Goal: Contribute content: Contribute content

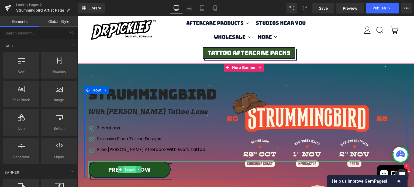
click at [125, 170] on span "Button" at bounding box center [129, 169] width 12 height 6
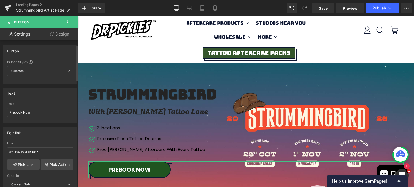
scroll to position [36, 0]
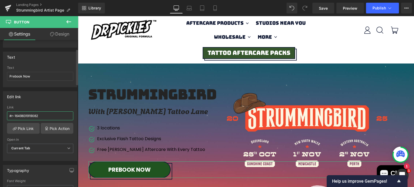
click at [32, 116] on input "#r-1649831919082" at bounding box center [40, 115] width 66 height 9
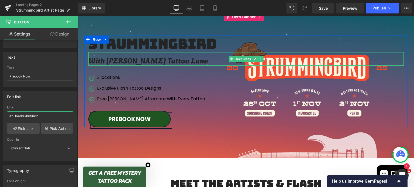
scroll to position [54, 0]
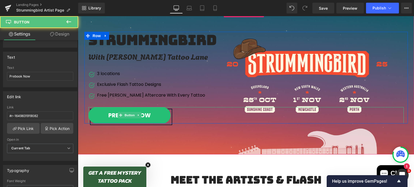
click at [153, 115] on link "Prebook Now" at bounding box center [129, 115] width 82 height 17
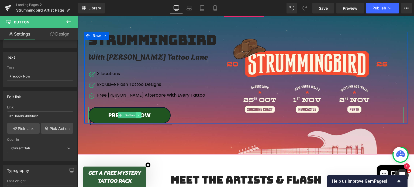
click at [138, 115] on icon at bounding box center [138, 115] width 1 height 2
click at [138, 115] on link at bounding box center [141, 115] width 6 height 6
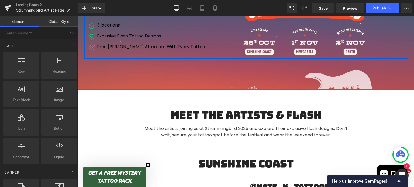
scroll to position [106, 0]
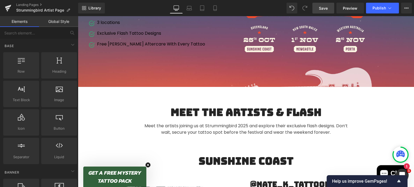
click at [331, 8] on link "Save" at bounding box center [323, 8] width 22 height 11
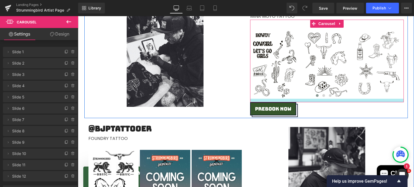
scroll to position [283, 0]
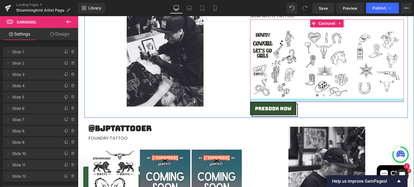
drag, startPoint x: 315, startPoint y: 99, endPoint x: 314, endPoint y: 102, distance: 3.0
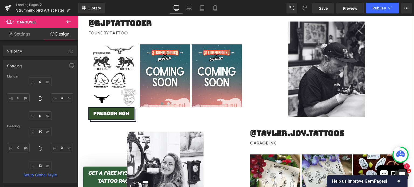
scroll to position [389, 0]
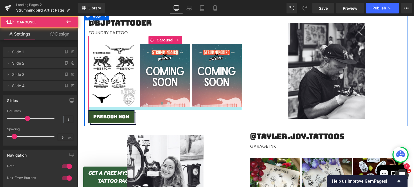
drag, startPoint x: 209, startPoint y: 106, endPoint x: 209, endPoint y: 110, distance: 3.5
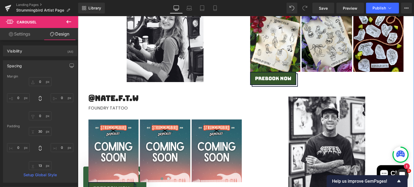
scroll to position [538, 0]
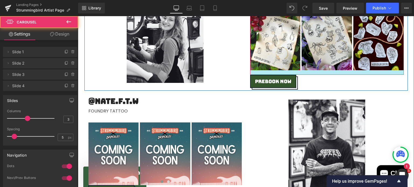
drag, startPoint x: 310, startPoint y: 71, endPoint x: 310, endPoint y: 74, distance: 3.2
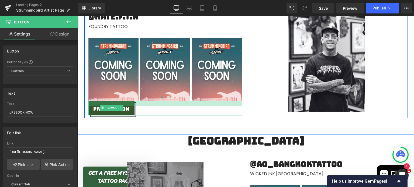
scroll to position [623, 0]
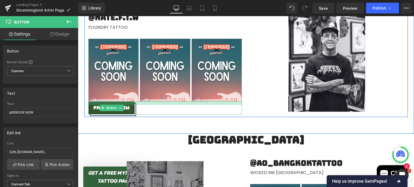
click at [219, 101] on div at bounding box center [164, 102] width 153 height 3
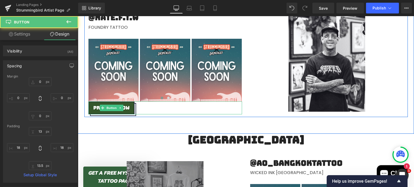
type input "0"
type input "13"
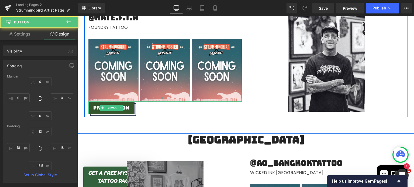
type input "18"
type input "13.5"
type input "18"
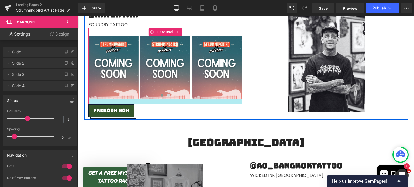
drag, startPoint x: 220, startPoint y: 100, endPoint x: 219, endPoint y: 105, distance: 4.6
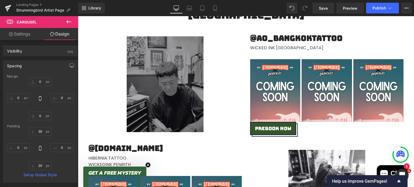
scroll to position [788, 0]
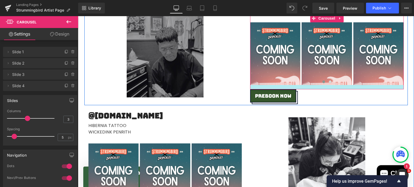
drag, startPoint x: 324, startPoint y: 87, endPoint x: 323, endPoint y: 90, distance: 3.6
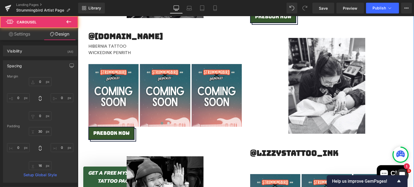
scroll to position [870, 0]
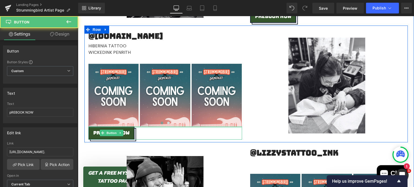
click at [219, 127] on div at bounding box center [164, 127] width 153 height 1
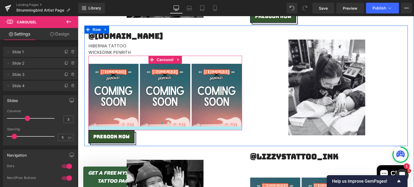
drag, startPoint x: 220, startPoint y: 126, endPoint x: 221, endPoint y: 129, distance: 3.8
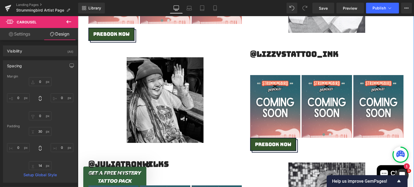
scroll to position [999, 0]
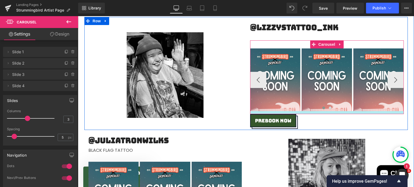
drag, startPoint x: 315, startPoint y: 110, endPoint x: 315, endPoint y: 113, distance: 3.0
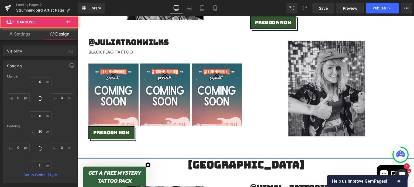
scroll to position [1097, 0]
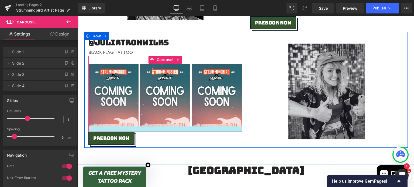
drag, startPoint x: 206, startPoint y: 125, endPoint x: 205, endPoint y: 131, distance: 5.5
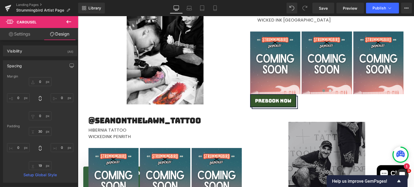
scroll to position [1293, 0]
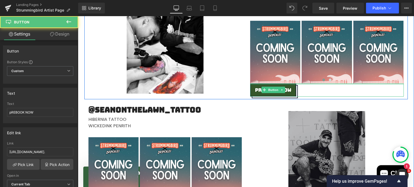
click at [314, 83] on div at bounding box center [326, 83] width 153 height 1
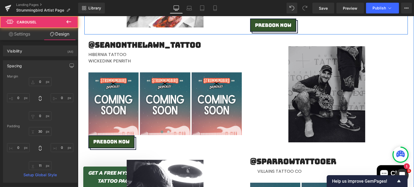
scroll to position [1375, 0]
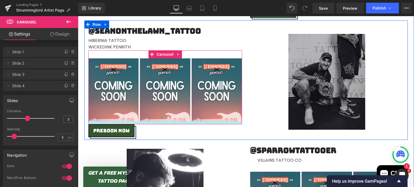
drag, startPoint x: 176, startPoint y: 120, endPoint x: 176, endPoint y: 124, distance: 3.2
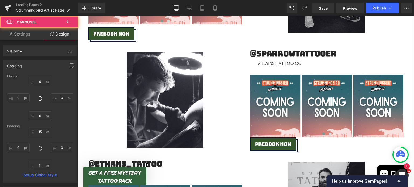
scroll to position [1483, 0]
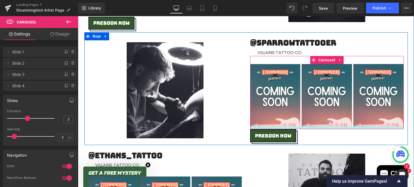
drag, startPoint x: 323, startPoint y: 126, endPoint x: 323, endPoint y: 129, distance: 3.2
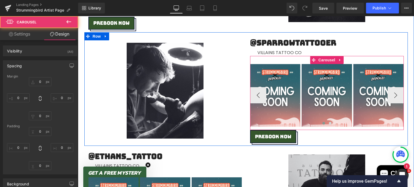
type input "0"
type input "30"
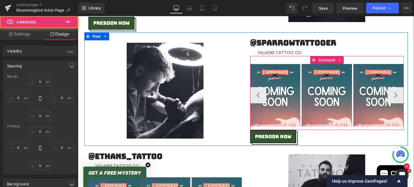
type input "0"
type input "12"
type input "0"
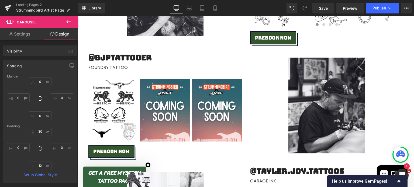
scroll to position [355, 0]
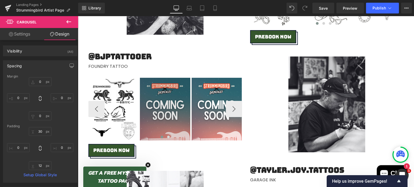
click at [175, 90] on img at bounding box center [165, 109] width 50 height 63
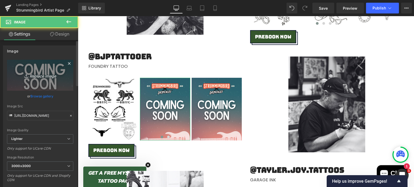
click at [28, 66] on link "Replace Image" at bounding box center [40, 75] width 66 height 31
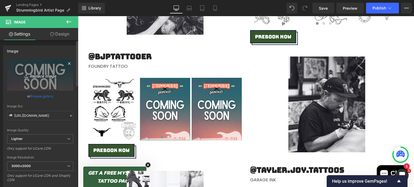
type input "C:\fakepath\16 (4).png"
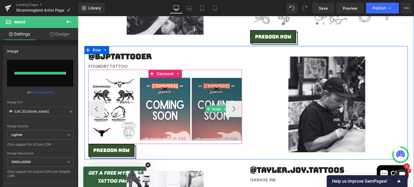
type input "[URL][DOMAIN_NAME]"
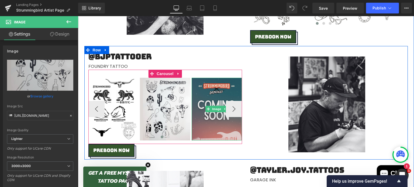
click at [214, 92] on img at bounding box center [216, 109] width 50 height 63
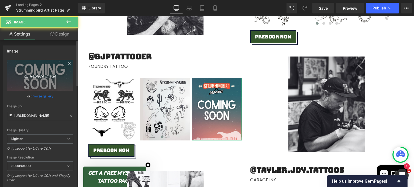
click at [48, 72] on icon "Replace Image" at bounding box center [40, 75] width 43 height 7
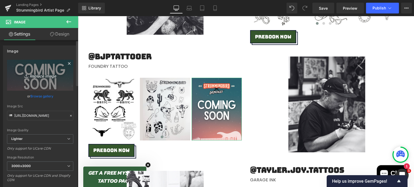
type input "C:\fakepath\15 (2).png"
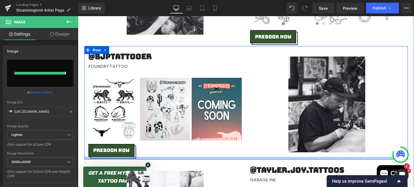
type input "[URL][DOMAIN_NAME]"
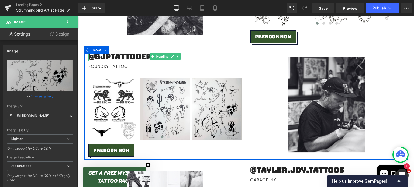
click at [131, 56] on h2 "@bjptattooer" at bounding box center [164, 56] width 153 height 9
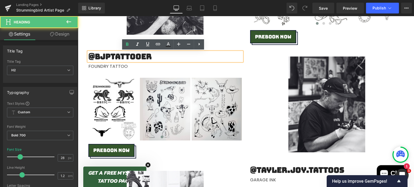
click at [93, 57] on h2 "@bjptattooer" at bounding box center [164, 56] width 153 height 9
paste div
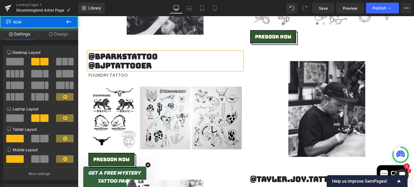
click at [264, 49] on div "Image @bparkstattoo @bjptattooer Heading FOUNDRY TATTOO Text Block Image Image …" at bounding box center [245, 107] width 323 height 123
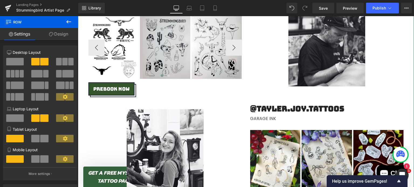
scroll to position [426, 0]
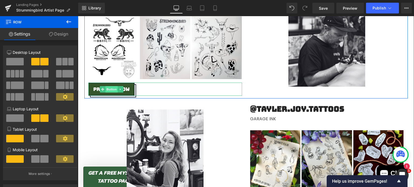
click at [108, 89] on span "Button" at bounding box center [111, 89] width 12 height 6
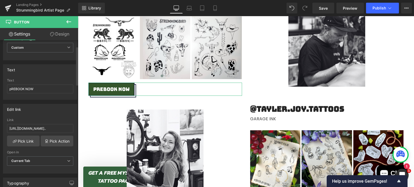
scroll to position [24, 0]
click at [37, 129] on input "[URL][DOMAIN_NAME].." at bounding box center [40, 128] width 66 height 9
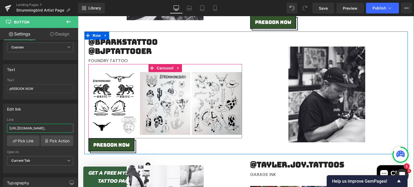
scroll to position [370, 0]
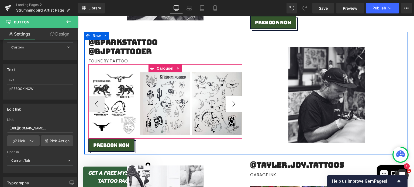
click at [232, 104] on button "›" at bounding box center [234, 104] width 16 height 16
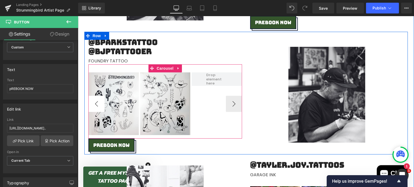
click at [97, 101] on button "‹" at bounding box center [96, 104] width 16 height 16
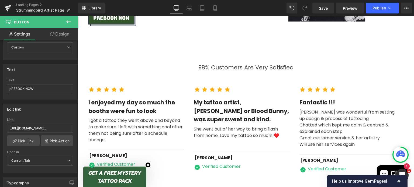
scroll to position [1720, 0]
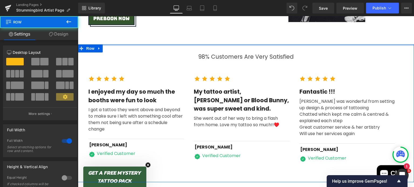
drag, startPoint x: 247, startPoint y: 44, endPoint x: 241, endPoint y: 13, distance: 31.4
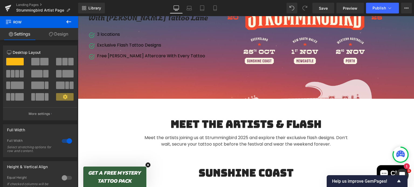
scroll to position [77, 0]
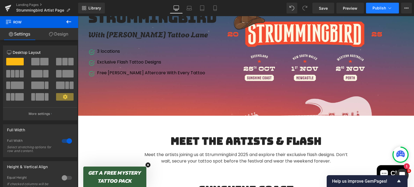
click at [379, 8] on span "Publish" at bounding box center [378, 8] width 13 height 4
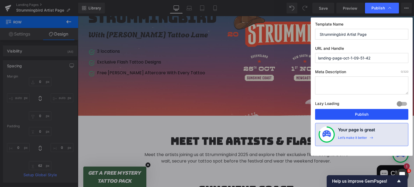
click at [345, 113] on button "Publish" at bounding box center [361, 114] width 93 height 11
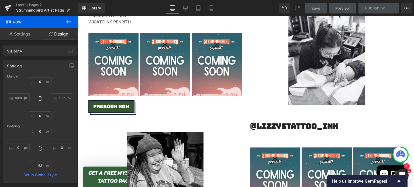
scroll to position [909, 0]
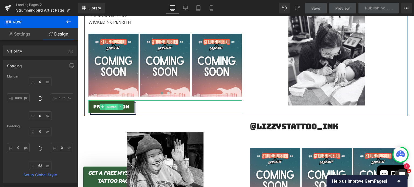
click at [109, 107] on span "Button" at bounding box center [111, 107] width 12 height 6
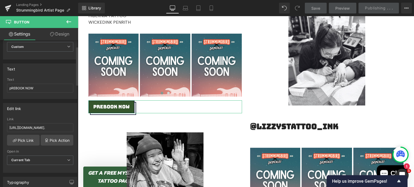
scroll to position [24, 0]
click at [40, 125] on input "[URL][DOMAIN_NAME]." at bounding box center [40, 128] width 66 height 9
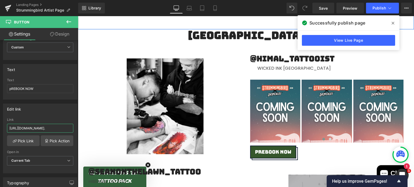
scroll to position [1244, 0]
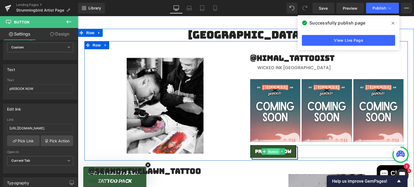
click at [272, 154] on span "Button" at bounding box center [273, 152] width 12 height 6
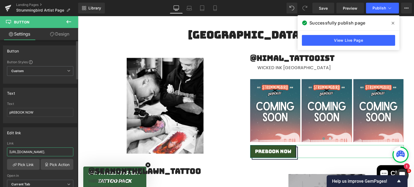
click at [31, 149] on input "[URL][DOMAIN_NAME]." at bounding box center [40, 152] width 66 height 9
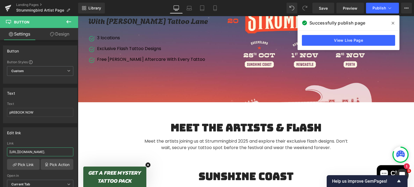
scroll to position [94, 0]
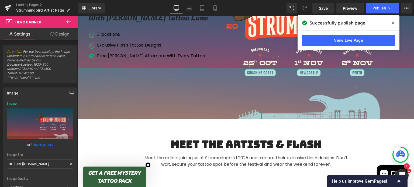
drag, startPoint x: 263, startPoint y: 98, endPoint x: 263, endPoint y: 118, distance: 20.2
click at [263, 118] on div "190px" at bounding box center [246, 93] width 336 height 51
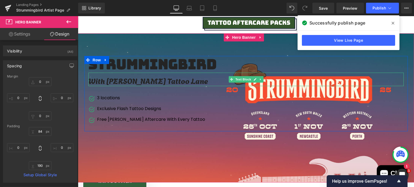
scroll to position [51, 0]
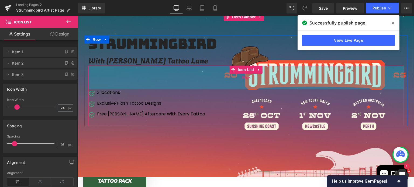
drag, startPoint x: 110, startPoint y: 66, endPoint x: 109, endPoint y: 81, distance: 14.9
click at [109, 81] on div "88px" at bounding box center [245, 78] width 315 height 24
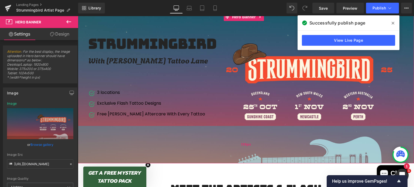
drag, startPoint x: 161, startPoint y: 175, endPoint x: 159, endPoint y: 161, distance: 13.8
click at [159, 161] on div "139px" at bounding box center [246, 144] width 336 height 37
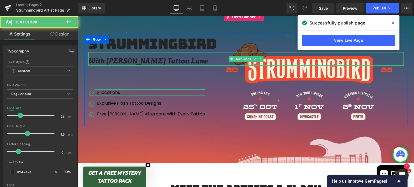
click at [158, 64] on div "With [PERSON_NAME] Tattoo Lane" at bounding box center [245, 58] width 315 height 13
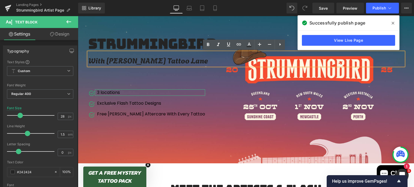
click at [159, 39] on h2 "Strummingbird" at bounding box center [169, 44] width 163 height 16
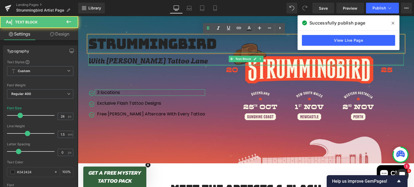
click at [150, 63] on div "With [PERSON_NAME] Tattoo Lane Text Block" at bounding box center [245, 58] width 315 height 13
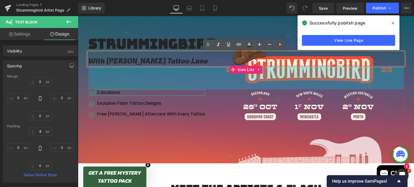
click at [213, 84] on div "Image 3 locations Text Block Image Exclusive Flash Tattoo Designs Text Block Im…" at bounding box center [245, 96] width 315 height 60
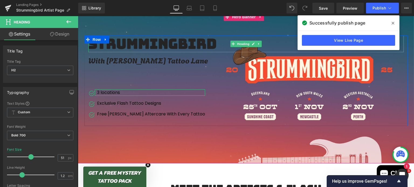
drag, startPoint x: 145, startPoint y: 51, endPoint x: 144, endPoint y: 46, distance: 5.2
click at [144, 46] on div "Strummingbird Heading" at bounding box center [245, 44] width 315 height 16
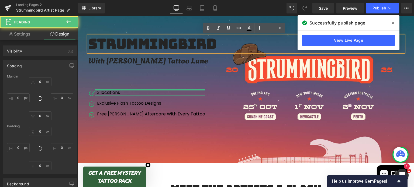
type input "0"
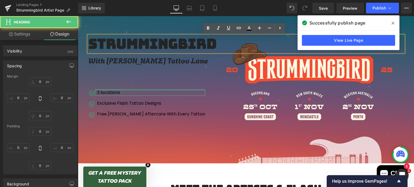
type input "566"
type input "0"
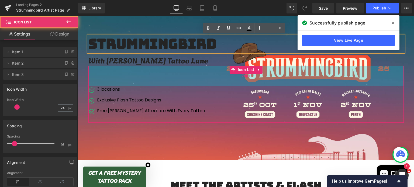
drag, startPoint x: 153, startPoint y: 84, endPoint x: 152, endPoint y: 80, distance: 3.7
click at [152, 80] on div "76px" at bounding box center [245, 76] width 315 height 20
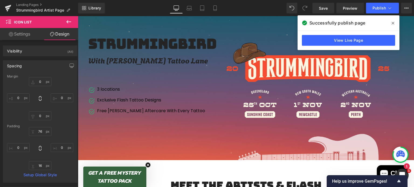
click at [195, 167] on div "Rendering Content" at bounding box center [206, 166] width 33 height 6
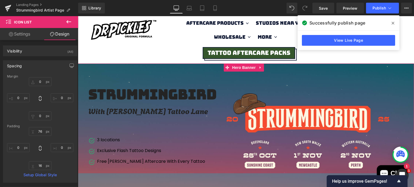
scroll to position [0, 0]
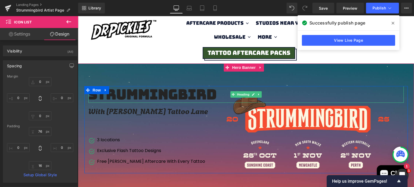
click at [213, 96] on h2 "Strummingbird" at bounding box center [169, 94] width 163 height 16
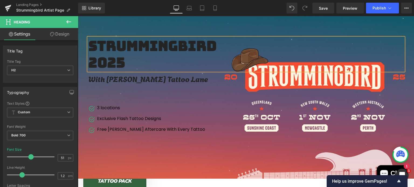
scroll to position [50, 0]
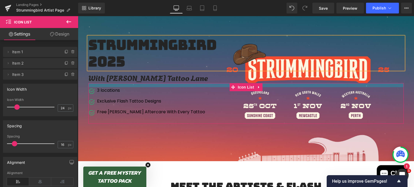
drag, startPoint x: 187, startPoint y: 96, endPoint x: 185, endPoint y: 79, distance: 16.6
click at [185, 79] on div "Strummingbird 2025 Heading With [PERSON_NAME] Tattoo Lane Text Block Image 3 lo…" at bounding box center [245, 80] width 323 height 87
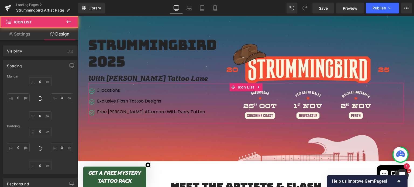
type input "0"
type input "15"
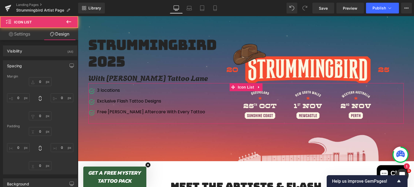
type input "0"
type input "16"
type input "0"
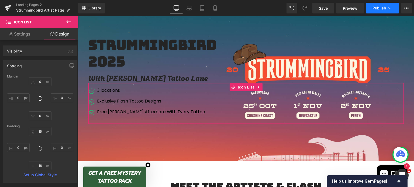
click at [376, 10] on button "Publish" at bounding box center [382, 8] width 33 height 11
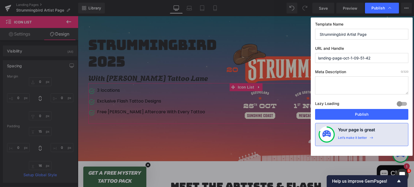
click at [346, 120] on div "Template Name Strummingbird Artist Page URL and Handle landing-page-oct-1-09-51…" at bounding box center [361, 86] width 102 height 138
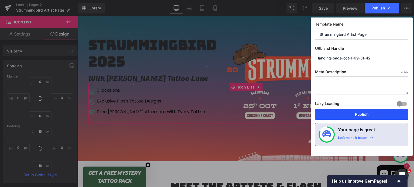
click at [346, 116] on button "Publish" at bounding box center [361, 114] width 93 height 11
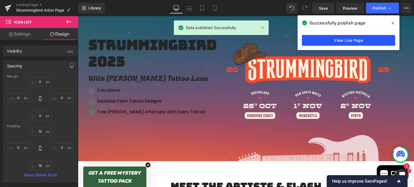
click at [351, 37] on link "View Live Page" at bounding box center [348, 40] width 93 height 11
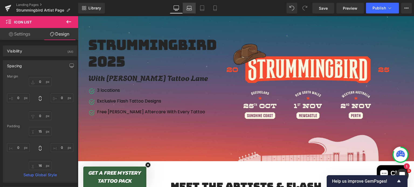
click at [190, 7] on icon at bounding box center [188, 7] width 5 height 5
type input "0"
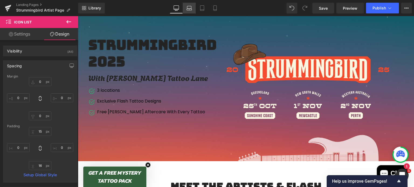
type input "32"
type input "221"
type input "16"
type input "0"
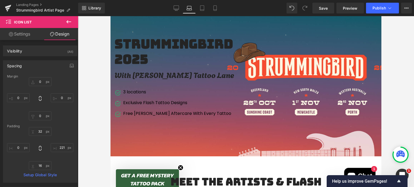
scroll to position [56, 0]
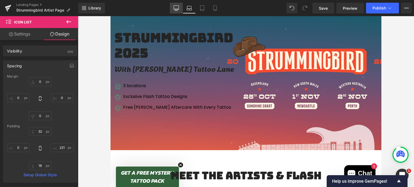
click at [173, 6] on link "Desktop" at bounding box center [176, 8] width 13 height 11
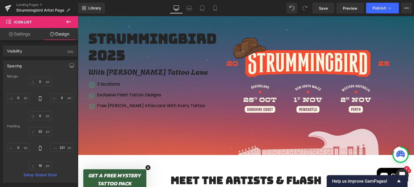
type input "0"
type input "15"
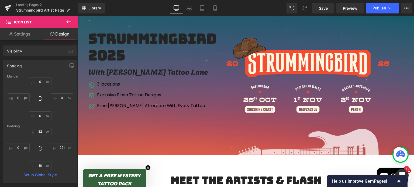
type input "0"
type input "16"
type input "0"
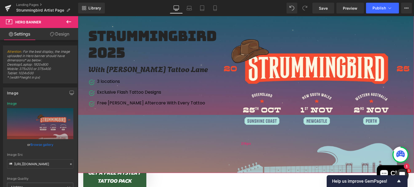
drag, startPoint x: 207, startPoint y: 149, endPoint x: 205, endPoint y: 170, distance: 20.8
click at [205, 170] on div "216px" at bounding box center [246, 144] width 336 height 58
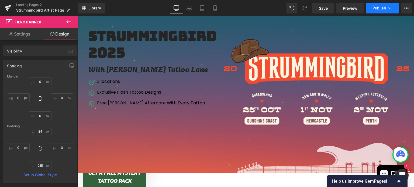
click at [369, 9] on button "Publish" at bounding box center [382, 8] width 33 height 11
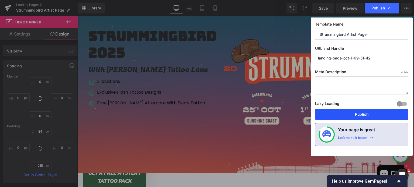
click at [338, 111] on button "Publish" at bounding box center [361, 114] width 93 height 11
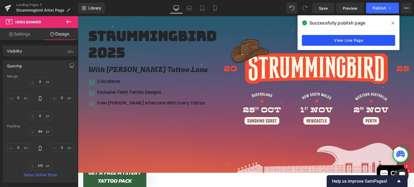
click at [361, 42] on link "View Live Page" at bounding box center [348, 40] width 93 height 11
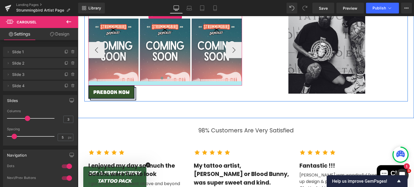
scroll to position [1690, 0]
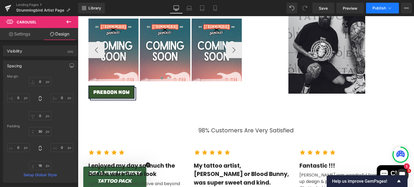
click at [380, 7] on span "Publish" at bounding box center [378, 8] width 13 height 4
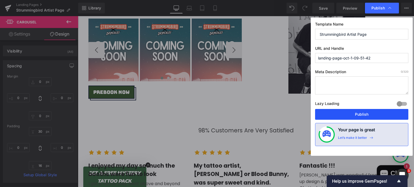
click at [336, 114] on button "Publish" at bounding box center [361, 114] width 93 height 11
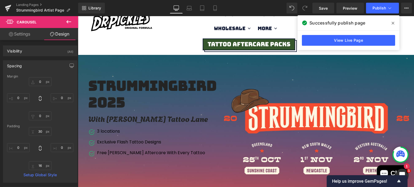
scroll to position [0, 0]
